Goal: Navigation & Orientation: Find specific page/section

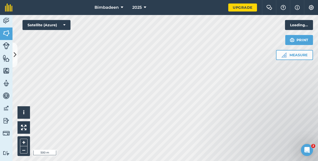
click at [123, 5] on icon at bounding box center [122, 8] width 3 height 6
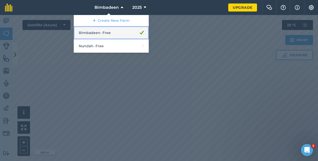
click at [98, 31] on link "Bimbadeen - Free" at bounding box center [111, 32] width 75 height 13
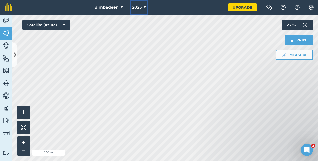
click at [148, 6] on button "2025" at bounding box center [139, 7] width 18 height 15
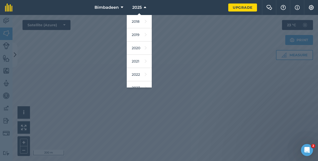
click at [176, 79] on div at bounding box center [159, 88] width 318 height 146
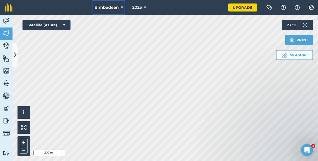
click at [124, 7] on button "Bimbadeen" at bounding box center [109, 7] width 33 height 15
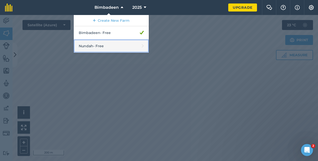
click at [120, 46] on link "Nundah - Free" at bounding box center [111, 46] width 75 height 13
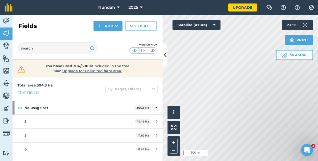
click at [162, 53] on div "Visibility: On" at bounding box center [88, 48] width 150 height 22
click at [165, 54] on icon at bounding box center [165, 55] width 3 height 9
